Goal: Transaction & Acquisition: Purchase product/service

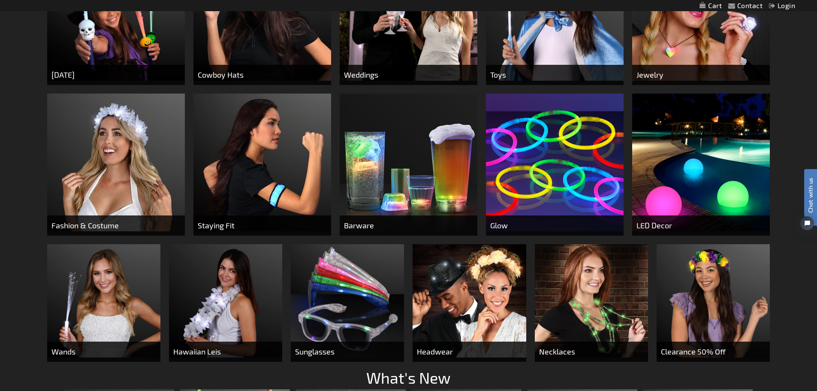
scroll to position [429, 0]
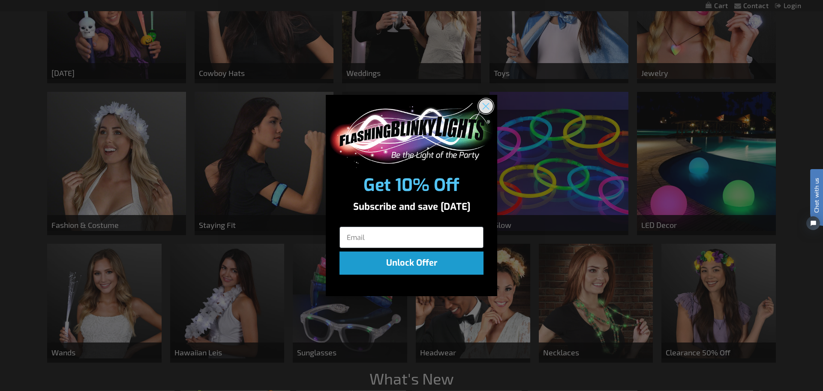
click at [487, 105] on icon "Close dialog" at bounding box center [486, 106] width 6 height 6
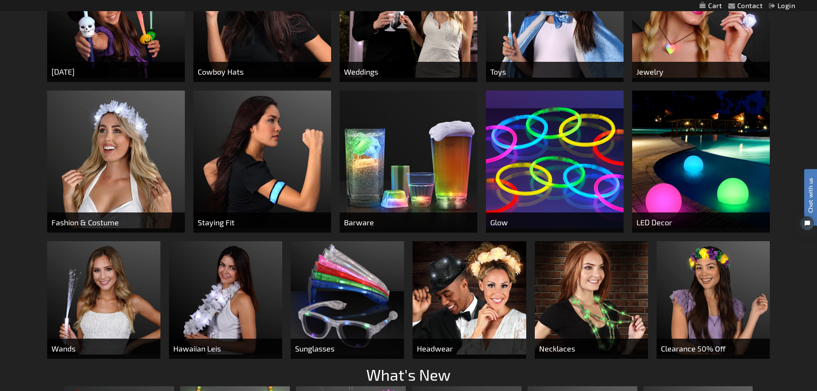
click at [399, 37] on img at bounding box center [409, 9] width 138 height 138
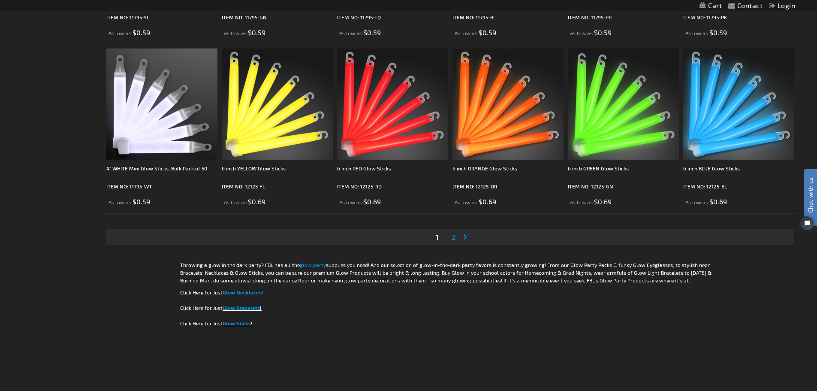
scroll to position [1731, 0]
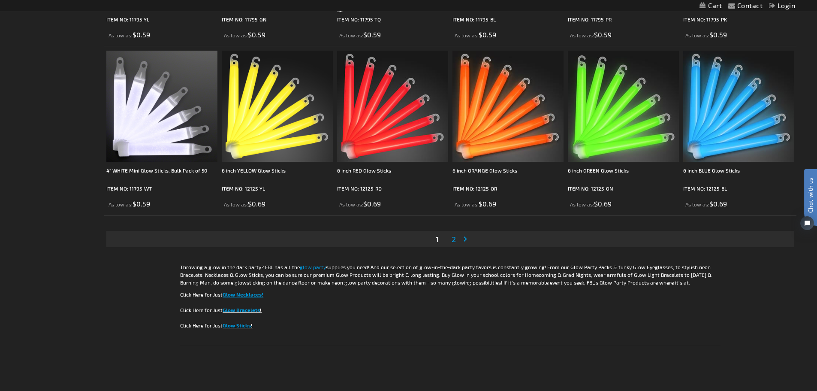
click at [449, 238] on li "Page 2" at bounding box center [454, 239] width 16 height 16
click at [455, 239] on span "2" at bounding box center [454, 238] width 4 height 9
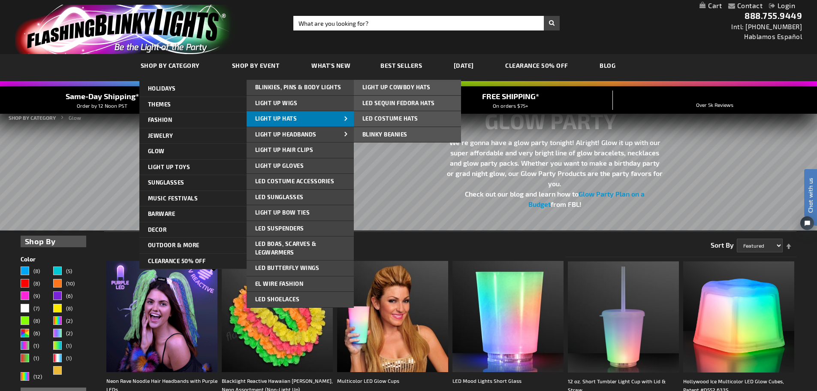
click at [275, 118] on span "Light Up Hats" at bounding box center [276, 118] width 42 height 7
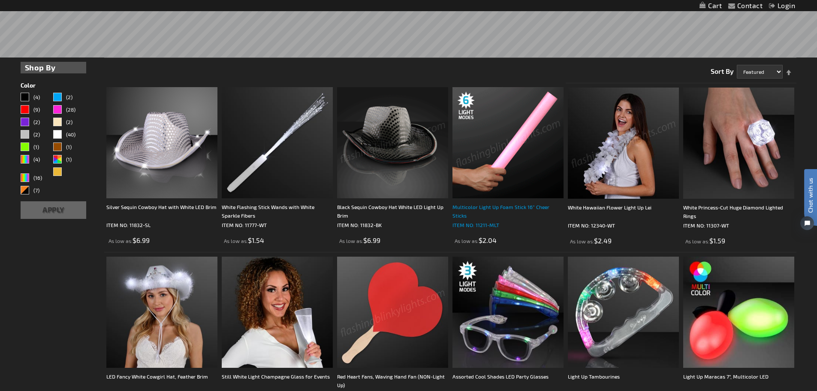
click at [480, 205] on div "Multicolor Light Up Foam Stick 16” Cheer Sticks" at bounding box center [507, 210] width 111 height 17
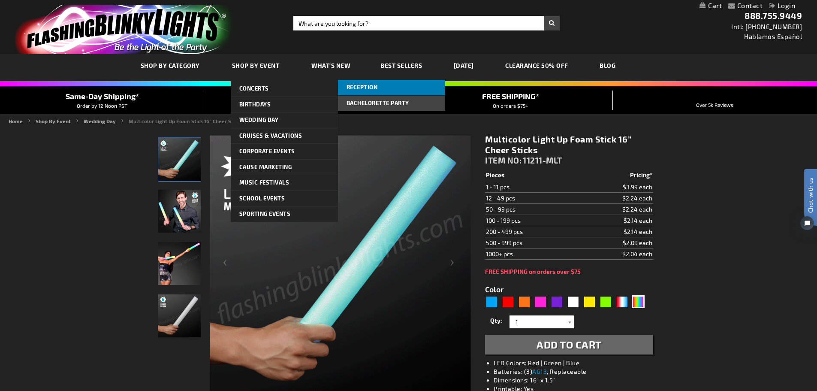
click at [356, 84] on span "Reception" at bounding box center [361, 87] width 31 height 7
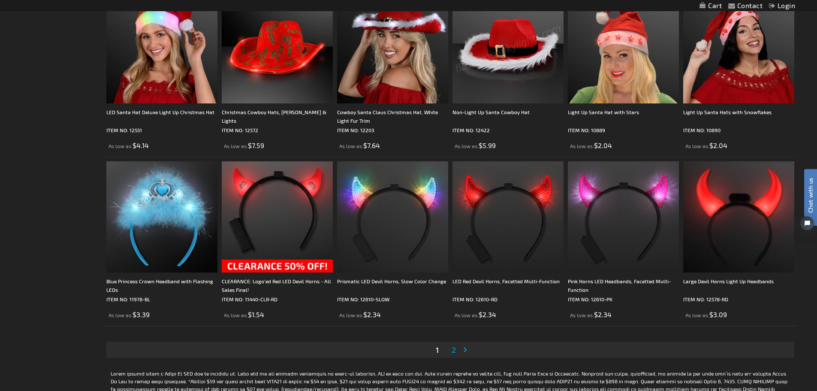
scroll to position [1544, 0]
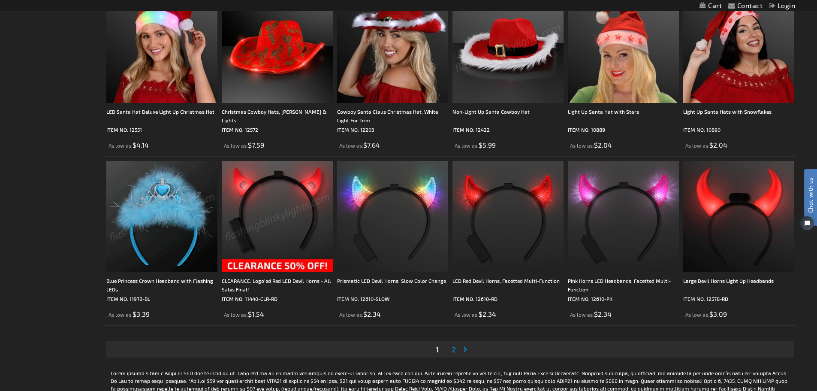
click at [454, 347] on span "2" at bounding box center [454, 348] width 4 height 9
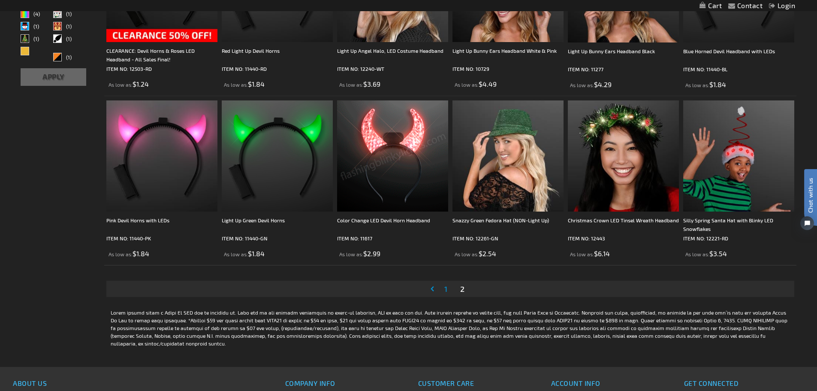
scroll to position [172, 0]
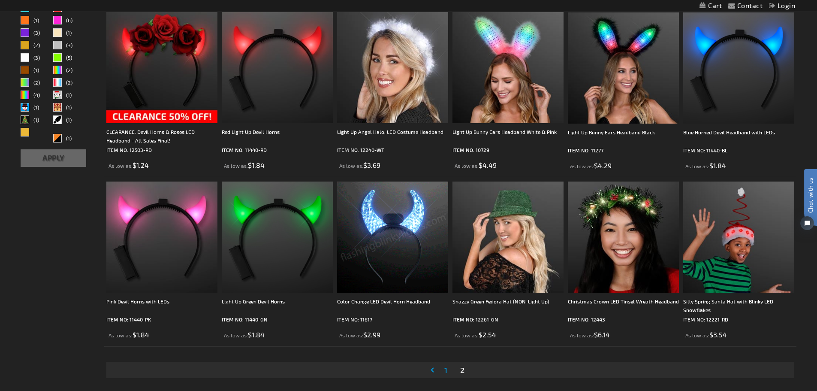
click at [443, 367] on link "Page 1" at bounding box center [446, 369] width 6 height 13
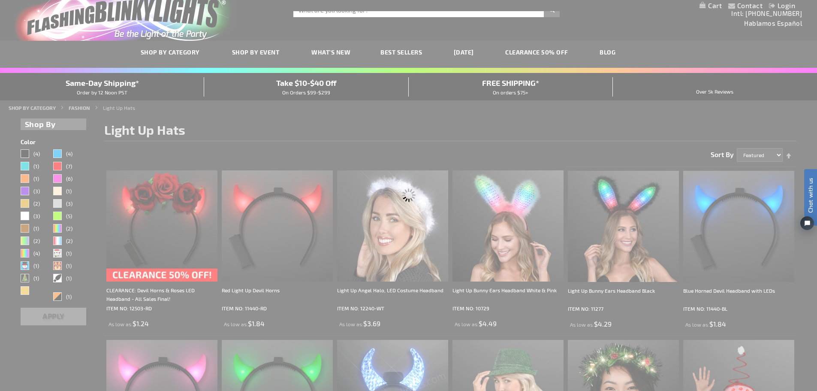
scroll to position [0, 0]
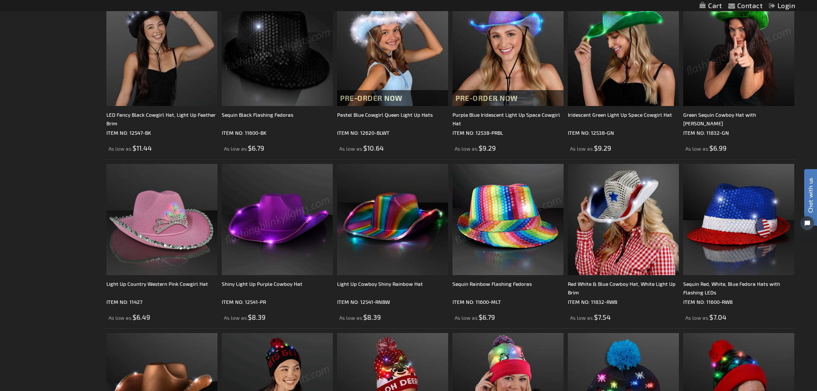
scroll to position [515, 0]
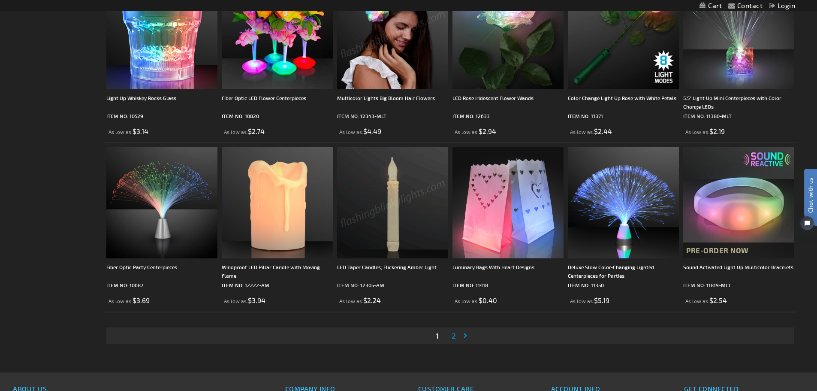
scroll to position [1672, 0]
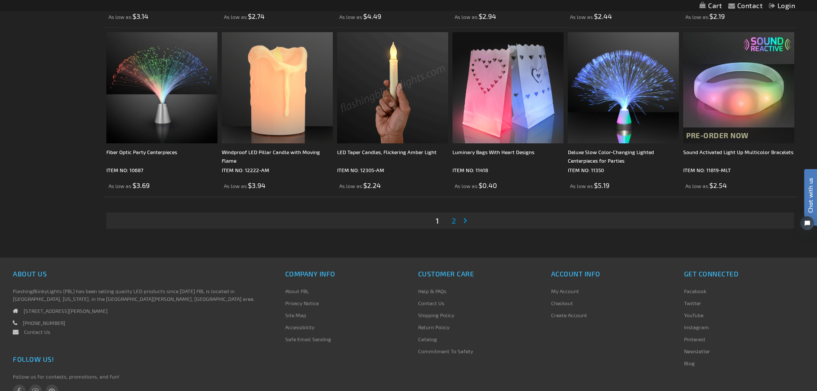
click at [453, 220] on span "2" at bounding box center [454, 220] width 4 height 9
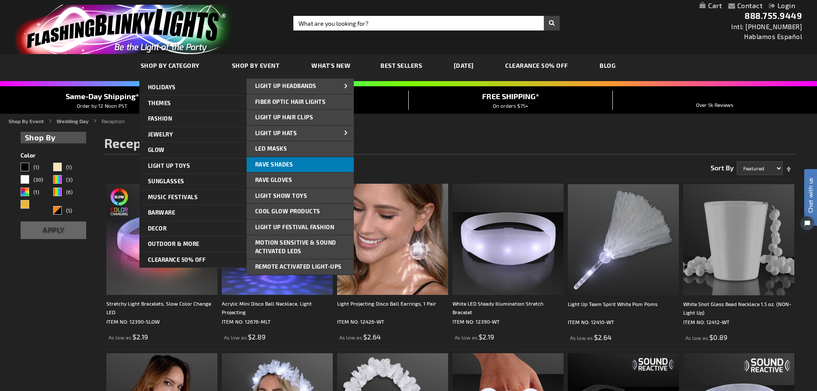
click at [300, 166] on link "Rave Shades" at bounding box center [300, 164] width 107 height 15
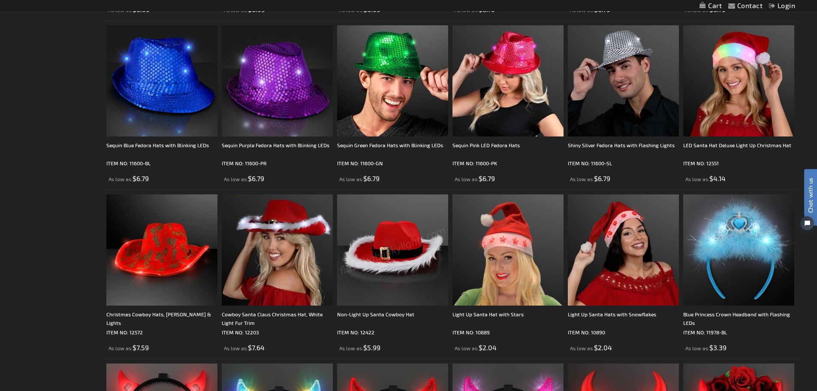
scroll to position [1586, 0]
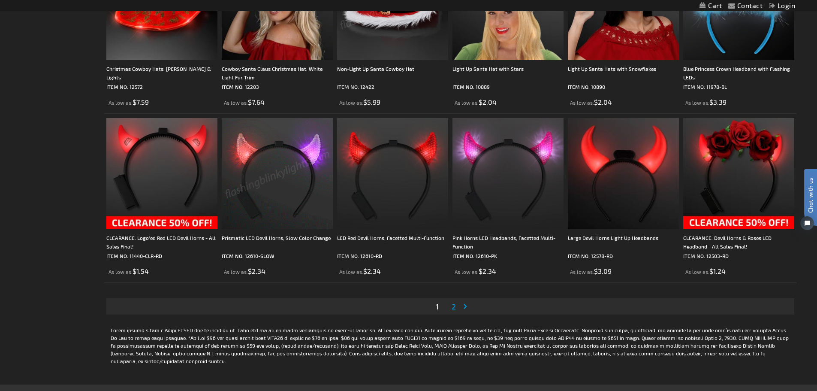
click at [452, 307] on span "2" at bounding box center [454, 305] width 4 height 9
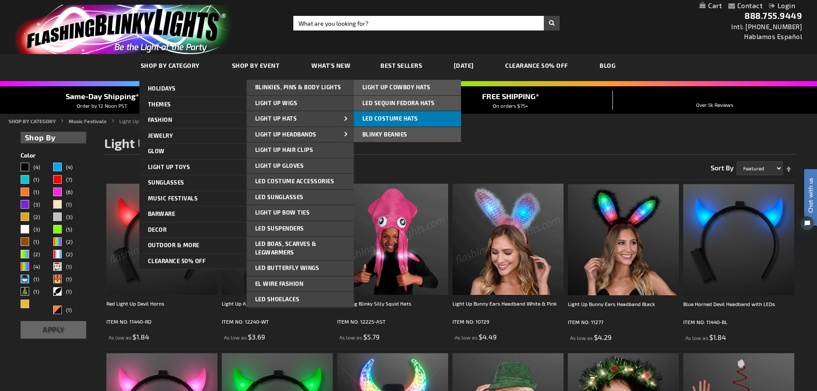
click at [385, 116] on span "LED Costume Hats" at bounding box center [390, 118] width 56 height 7
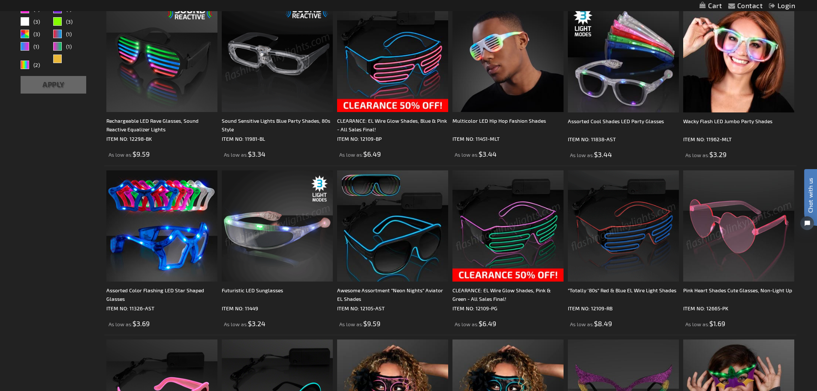
scroll to position [43, 0]
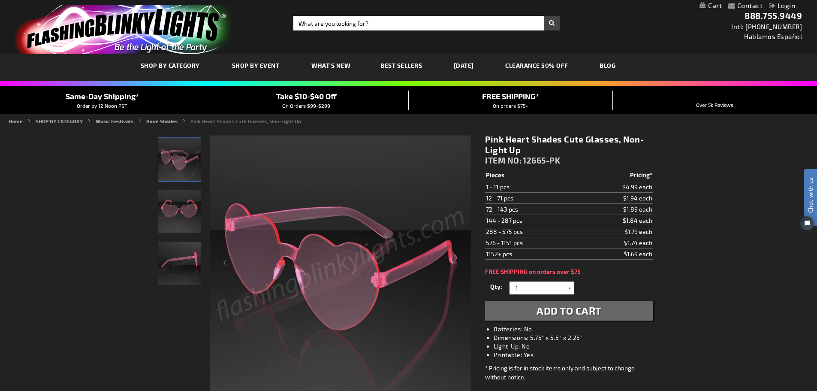
click at [173, 206] on img "Pink Heart Shades Cute Glasses" at bounding box center [179, 211] width 43 height 43
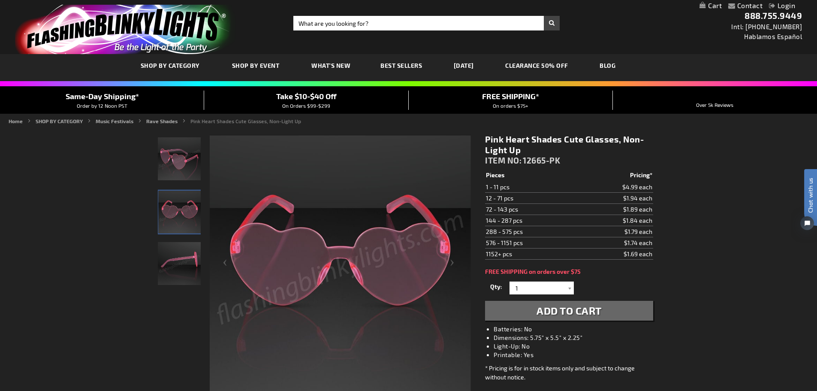
click at [178, 263] on img "Pink Heart Shades Cute Glasses" at bounding box center [179, 263] width 43 height 43
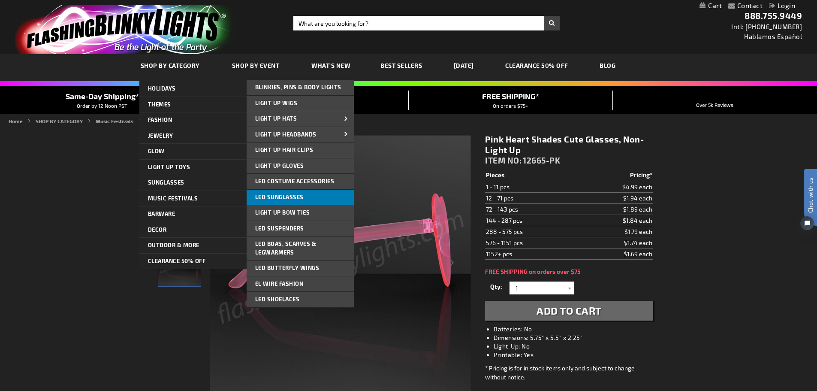
click at [290, 195] on span "LED Sunglasses" at bounding box center [279, 196] width 48 height 7
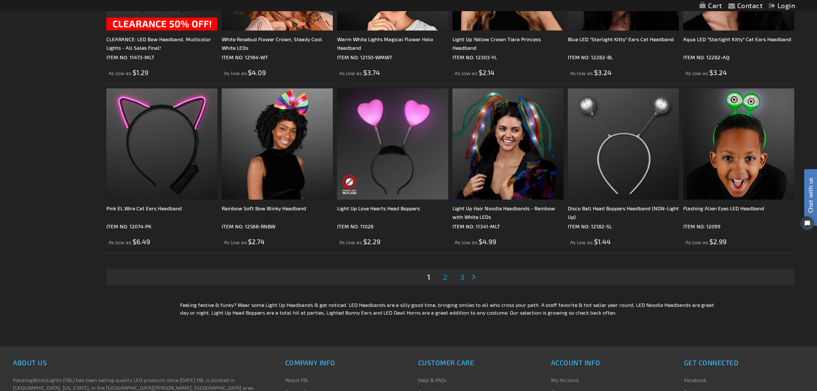
scroll to position [1544, 0]
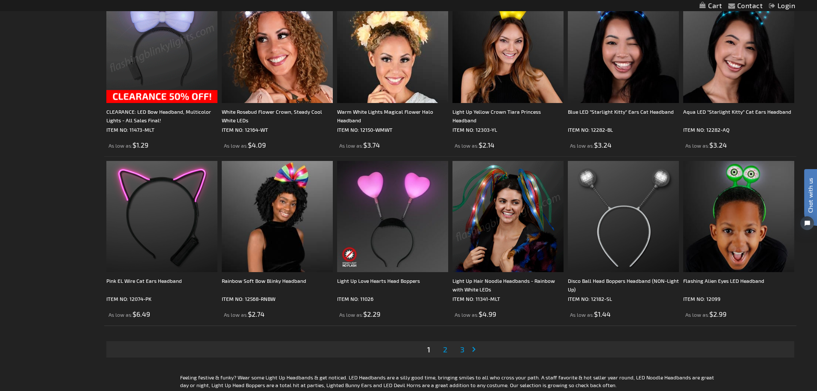
click at [445, 349] on span "2" at bounding box center [445, 348] width 4 height 9
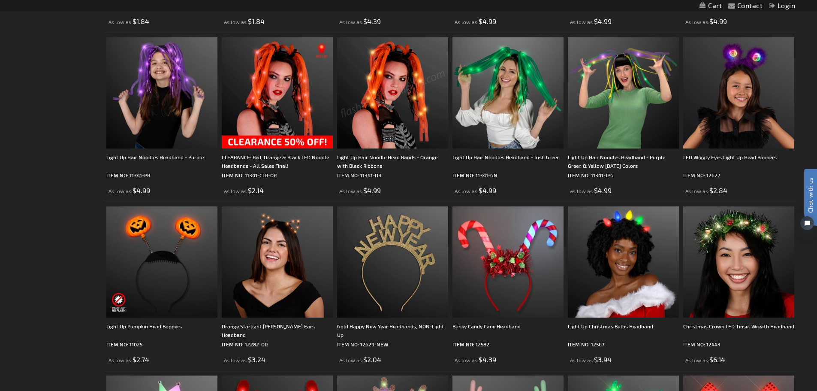
scroll to position [1544, 0]
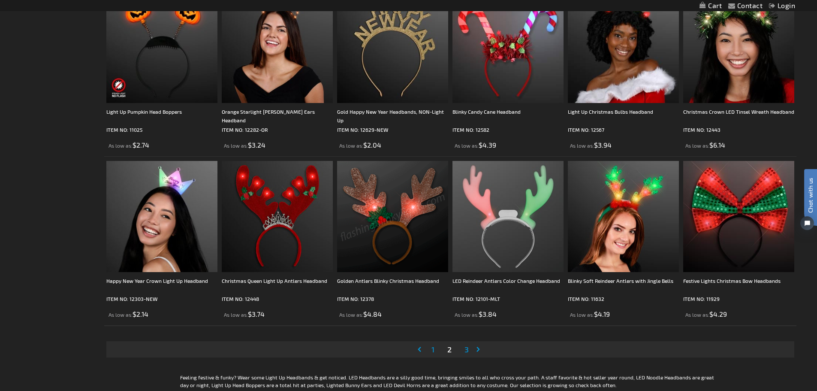
click at [465, 349] on span "3" at bounding box center [466, 348] width 4 height 9
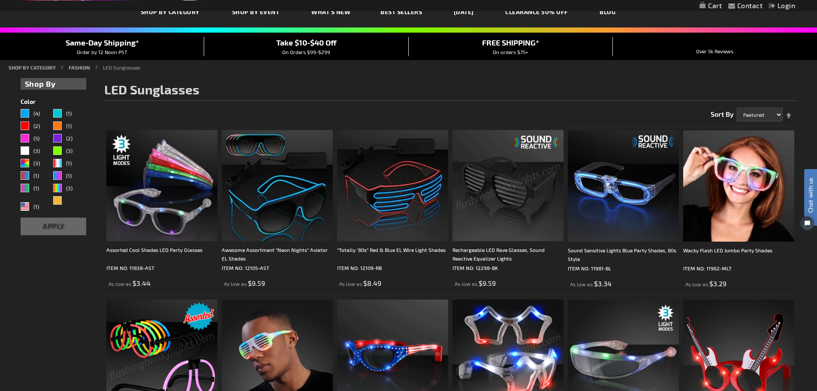
scroll to position [44, 0]
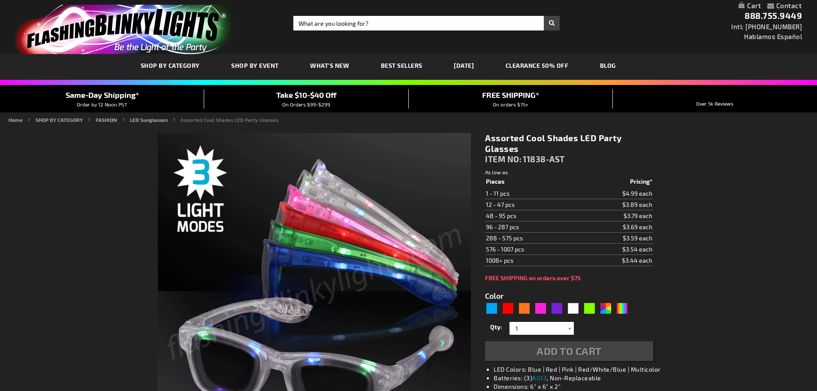
type input "5630"
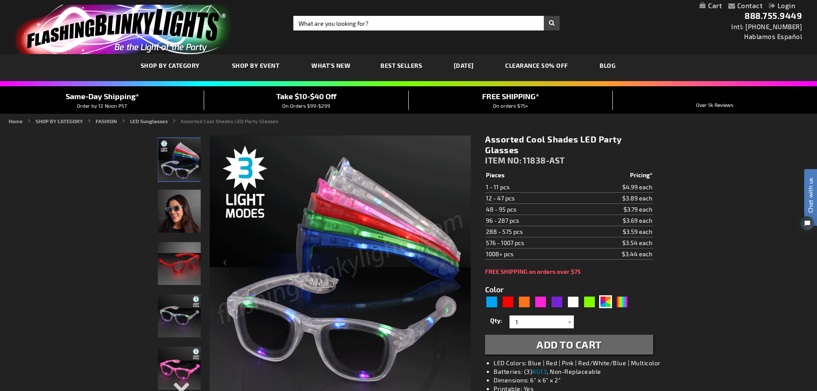
scroll to position [86, 0]
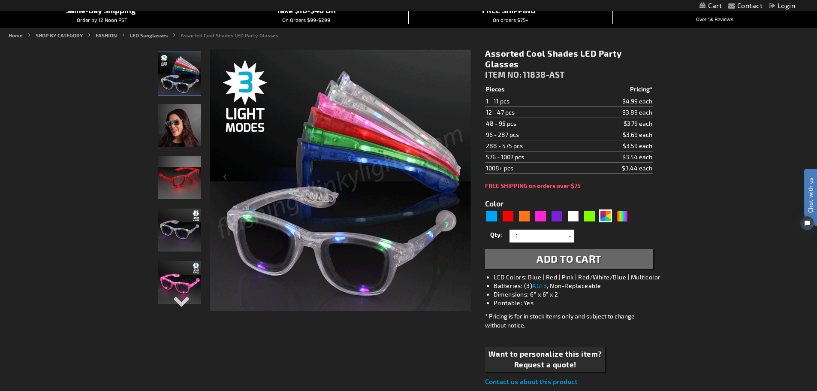
click at [178, 301] on div "Next" at bounding box center [179, 307] width 13 height 19
